Goal: Task Accomplishment & Management: Use online tool/utility

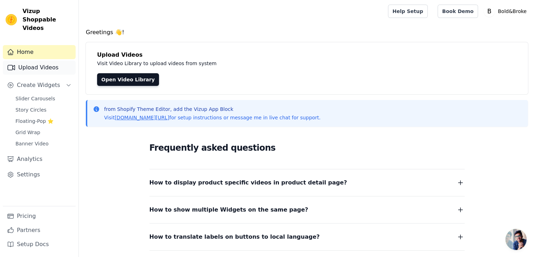
click at [28, 60] on link "Upload Videos" at bounding box center [39, 67] width 73 height 14
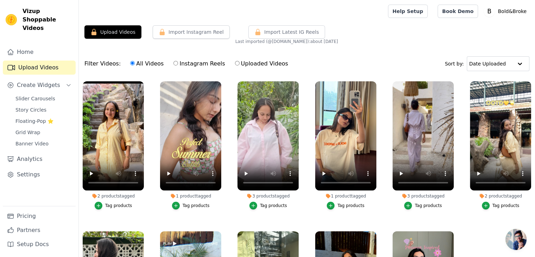
click at [130, 63] on input "All Videos" at bounding box center [132, 63] width 5 height 5
click at [30, 167] on link "Settings" at bounding box center [39, 174] width 73 height 14
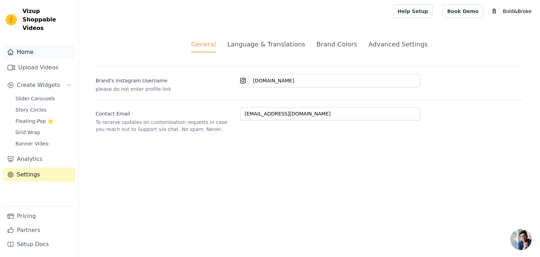
click at [20, 47] on link "Home" at bounding box center [39, 52] width 73 height 14
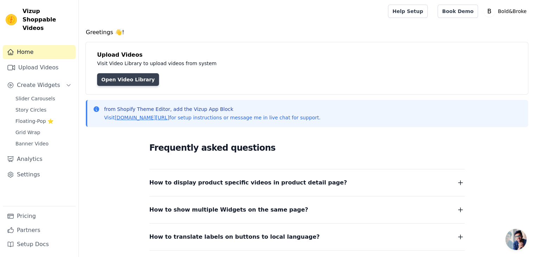
click at [116, 82] on link "Open Video Library" at bounding box center [128, 79] width 62 height 13
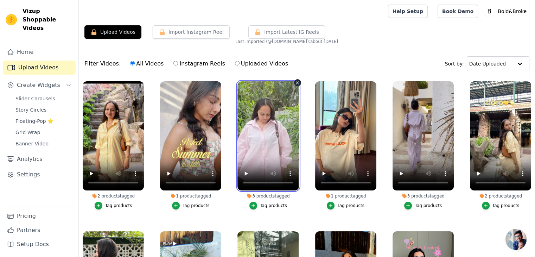
click at [293, 86] on video at bounding box center [267, 135] width 61 height 109
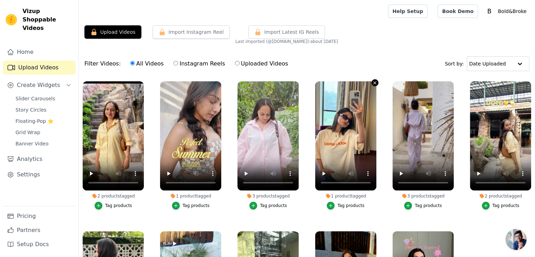
click at [372, 84] on icon "button" at bounding box center [374, 82] width 5 height 5
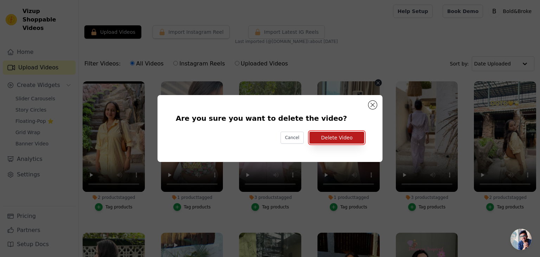
click at [340, 142] on button "Delete Video" at bounding box center [336, 137] width 55 height 12
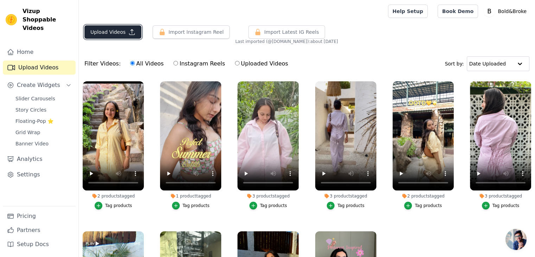
click at [108, 32] on button "Upload Videos" at bounding box center [112, 31] width 57 height 13
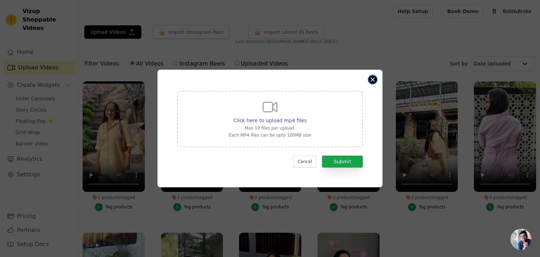
click at [369, 77] on button "Close modal" at bounding box center [372, 79] width 8 height 8
